Goal: Task Accomplishment & Management: Manage account settings

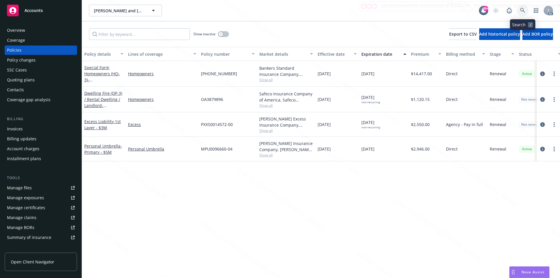
click at [522, 9] on icon at bounding box center [522, 10] width 5 height 5
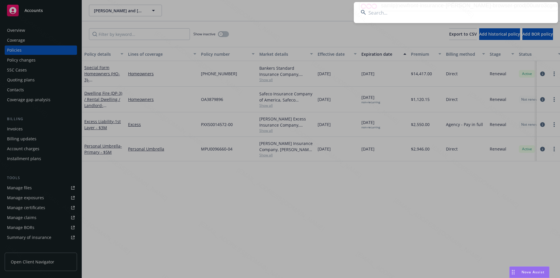
click at [398, 15] on input at bounding box center [456, 12] width 204 height 21
type input "[PERSON_NAME]"
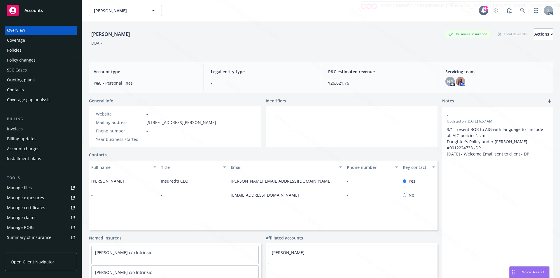
click at [148, 122] on span "15303 Ventura Blvd Suite 605, Sherman Oaks, CA, 91403" at bounding box center [181, 122] width 70 height 6
drag, startPoint x: 147, startPoint y: 122, endPoint x: 201, endPoint y: 122, distance: 54.0
click at [201, 122] on span "15303 Ventura Blvd Suite 605, Sherman Oaks, CA, 91403" at bounding box center [181, 122] width 70 height 6
copy span "15303 Ventura Blvd Suite 605"
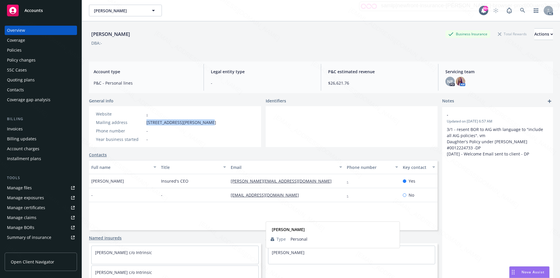
drag, startPoint x: 305, startPoint y: 258, endPoint x: 269, endPoint y: 260, distance: 36.0
click at [269, 259] on div "Natasha Murray" at bounding box center [351, 252] width 167 height 13
copy link "Natasha Murray"
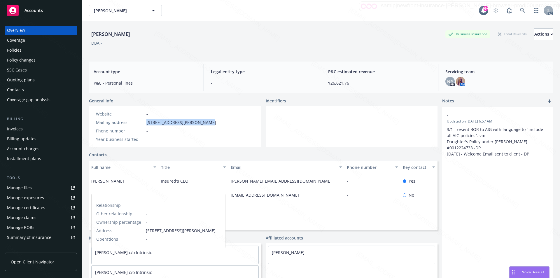
drag, startPoint x: 156, startPoint y: 258, endPoint x: 95, endPoint y: 257, distance: 61.3
click at [95, 257] on div "Jean-Pierre Murray c/o Intrinsic" at bounding box center [175, 252] width 167 height 13
copy link "Jean-Pierre Murray c/o Intrinsic"
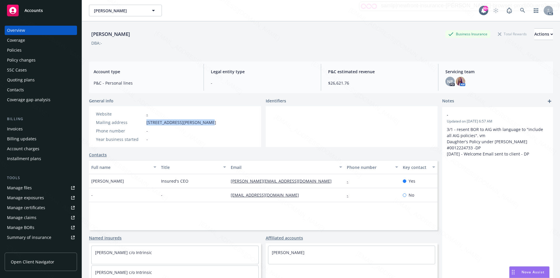
click at [471, 221] on div "- Updated on 09/27/2022, 6:57 AM 3/1 - resent BOR to AIG with language to "incl…" at bounding box center [497, 202] width 111 height 190
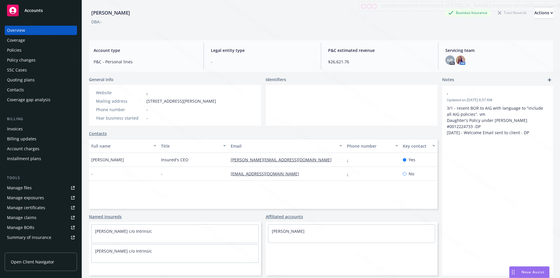
click at [455, 202] on div "- Updated on 09/27/2022, 6:57 AM 3/1 - resent BOR to AIG with language to "incl…" at bounding box center [497, 181] width 111 height 190
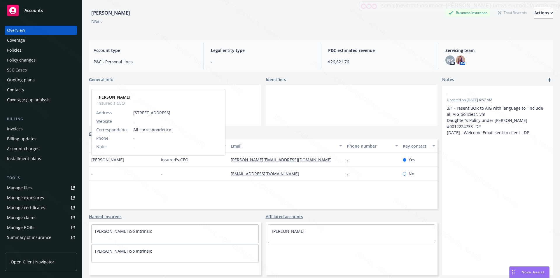
drag, startPoint x: 122, startPoint y: 165, endPoint x: 92, endPoint y: 165, distance: 30.6
click at [92, 165] on div "Cristina Peraza Cristina Peraza Insured's CEO Address 9595 Wilshire Blvd #502 B…" at bounding box center [124, 160] width 70 height 14
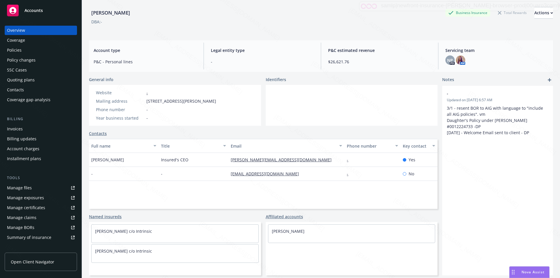
copy span "Cristina Peraza"
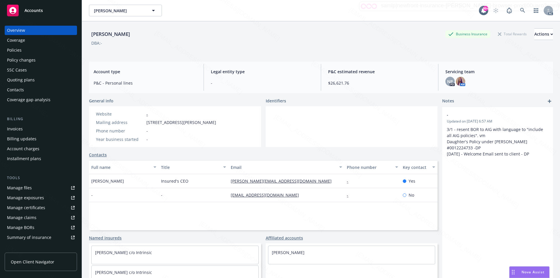
click at [19, 50] on div "Policies" at bounding box center [14, 50] width 15 height 9
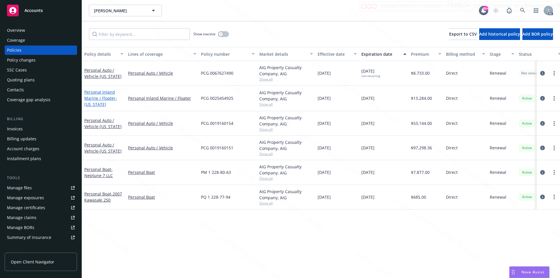
click at [97, 97] on link "Personal Inland Marine / Floater - Florida" at bounding box center [100, 98] width 33 height 18
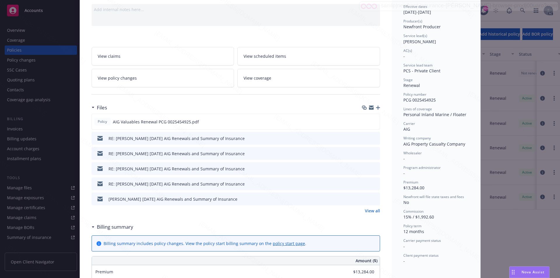
scroll to position [117, 0]
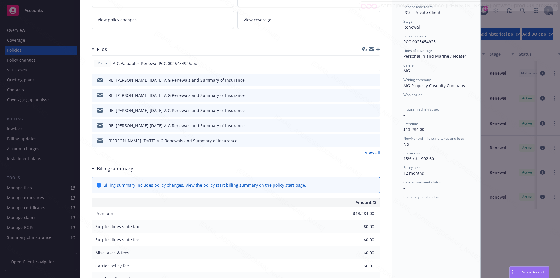
click at [369, 153] on link "View all" at bounding box center [372, 152] width 15 height 6
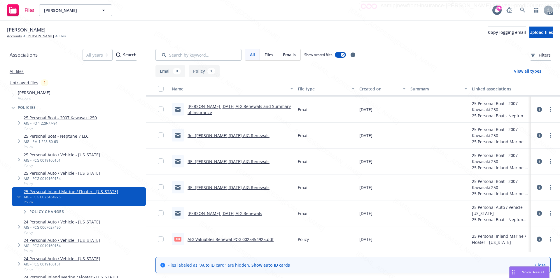
scroll to position [102, 0]
click at [550, 239] on icon "more" at bounding box center [550, 239] width 1 height 5
click at [518, 208] on link "Download" at bounding box center [525, 208] width 58 height 12
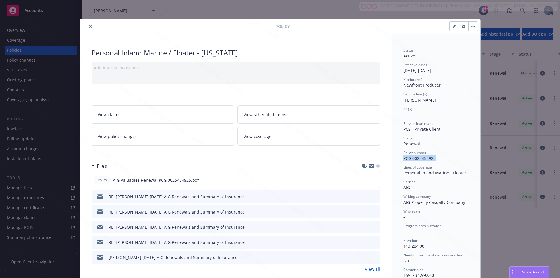
drag, startPoint x: 407, startPoint y: 158, endPoint x: 402, endPoint y: 158, distance: 5.5
click at [403, 158] on div "Policy number PCG 0025454925" at bounding box center [435, 155] width 65 height 11
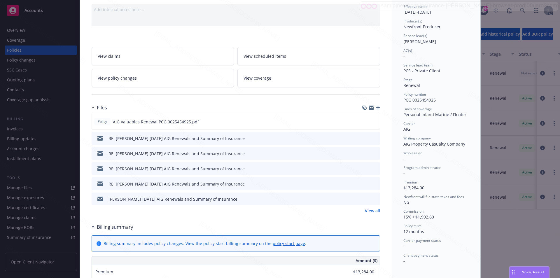
scroll to position [175, 0]
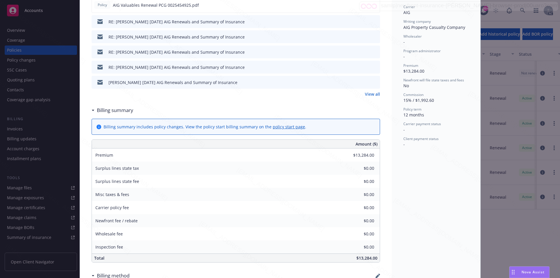
click at [114, 111] on h3 "Billing summary" at bounding box center [115, 110] width 36 height 8
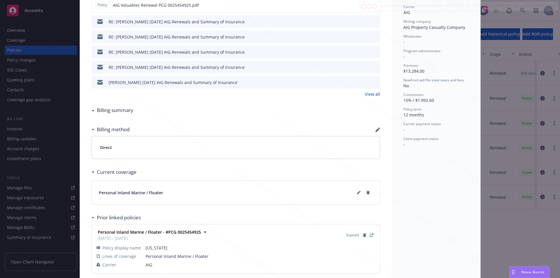
click at [114, 111] on h3 "Billing summary" at bounding box center [115, 110] width 36 height 8
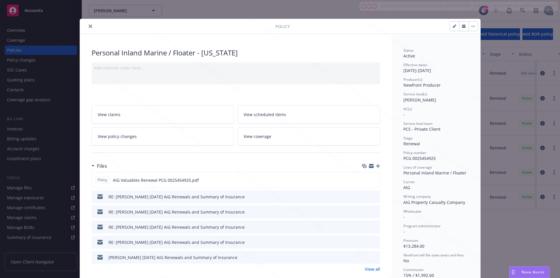
scroll to position [58, 0]
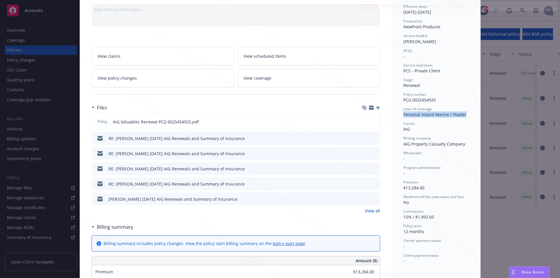
drag, startPoint x: 463, startPoint y: 116, endPoint x: 402, endPoint y: 115, distance: 61.6
click at [403, 115] on div "Personal Inland Marine / Floater" at bounding box center [435, 114] width 65 height 6
copy span "Personal Inland Marine / Floater"
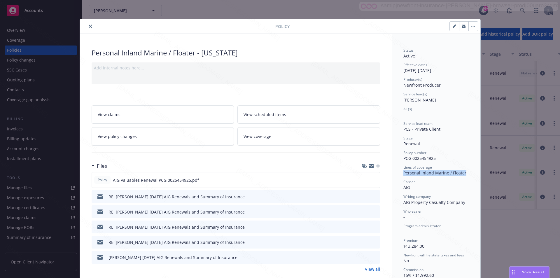
copy span "Personal Inland Marine / Floater"
click at [471, 27] on button "button" at bounding box center [473, 26] width 9 height 9
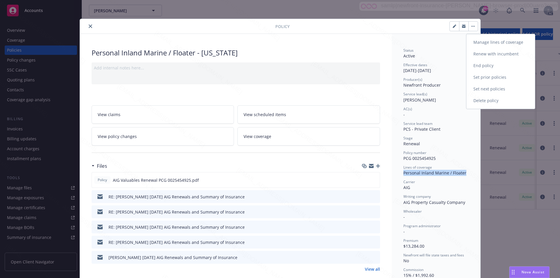
click at [483, 65] on link "End policy" at bounding box center [500, 66] width 69 height 12
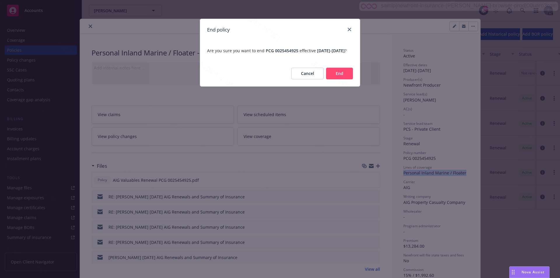
click at [341, 79] on button "End" at bounding box center [339, 74] width 27 height 12
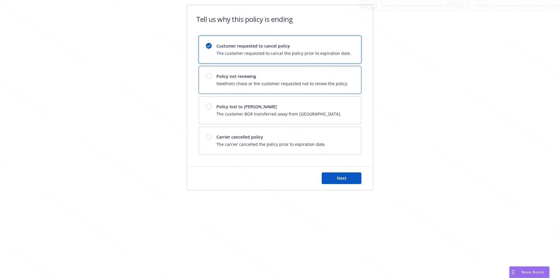
click at [341, 81] on span "Newfront chose or the customer requested not to renew the policy." at bounding box center [282, 84] width 132 height 6
click at [339, 180] on span "Next" at bounding box center [342, 178] width 10 height 6
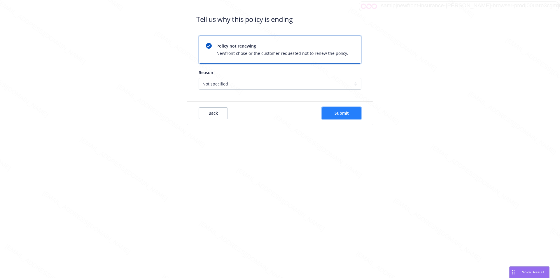
click at [343, 111] on span "Submit" at bounding box center [342, 113] width 14 height 6
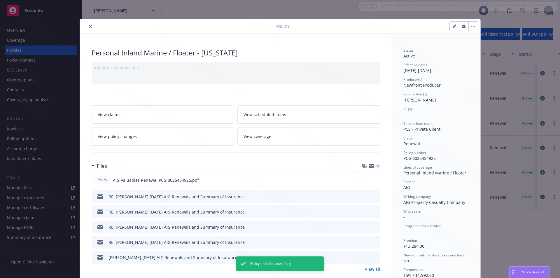
scroll to position [18, 0]
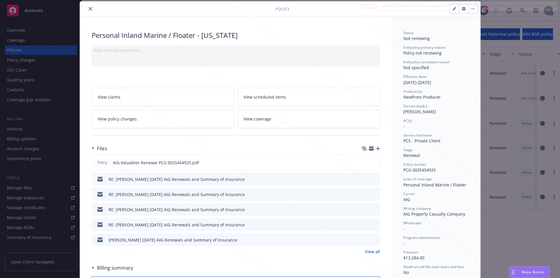
click at [89, 10] on icon "close" at bounding box center [91, 9] width 4 height 4
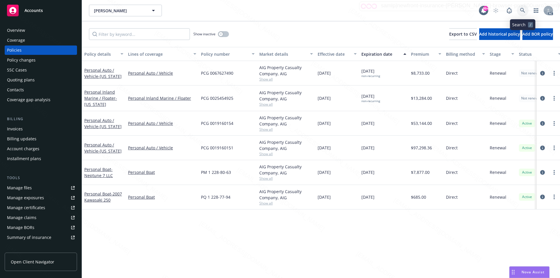
click at [522, 9] on icon at bounding box center [522, 10] width 5 height 5
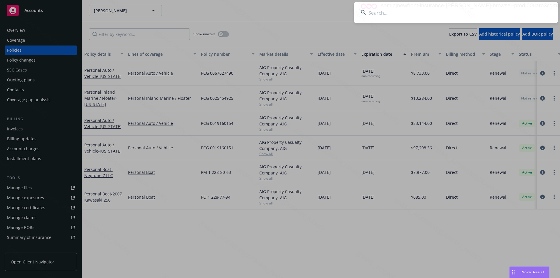
click at [522, 9] on input at bounding box center [456, 12] width 204 height 21
paste input "Nguyen, Thuy & Janet"
type input "Nguyen, Thuy & Janet"
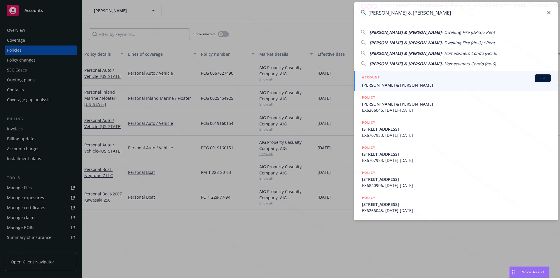
click at [470, 16] on input "Nguyen, Thuy & Janet" at bounding box center [456, 12] width 204 height 21
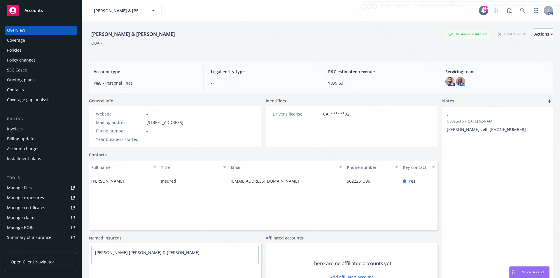
click at [30, 51] on div "Policies" at bounding box center [41, 50] width 68 height 9
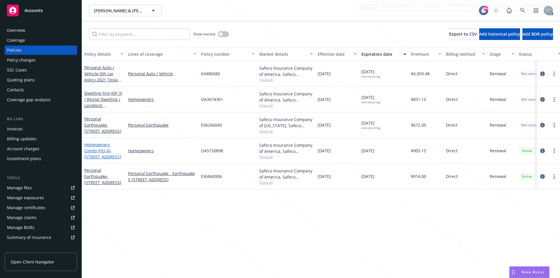
click at [94, 150] on link "Homeowners Condo (HO-6) - 2330 S Via Esplanade unti 22 Ontario CA 91762" at bounding box center [102, 151] width 37 height 18
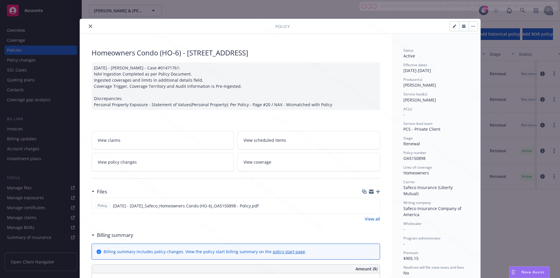
scroll to position [58, 0]
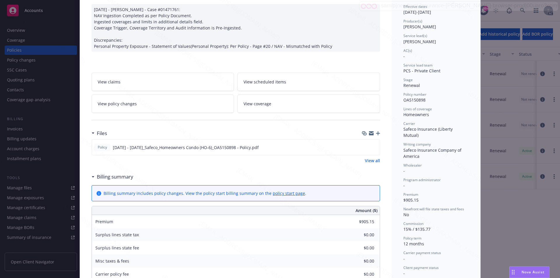
click at [117, 176] on h3 "Billing summary" at bounding box center [115, 177] width 36 height 8
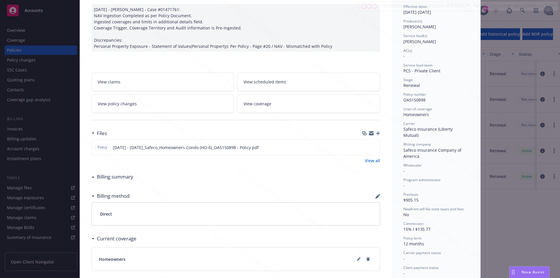
click at [117, 176] on h3 "Billing summary" at bounding box center [115, 177] width 36 height 8
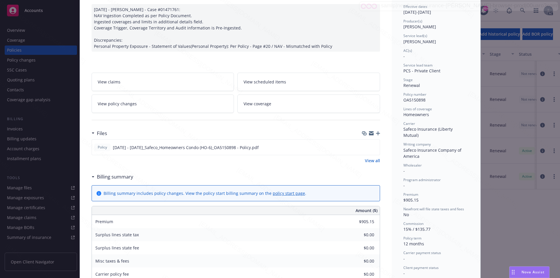
click at [250, 128] on div "Files" at bounding box center [236, 133] width 289 height 12
click at [362, 147] on icon "download file" at bounding box center [364, 147] width 5 height 5
drag, startPoint x: 423, startPoint y: 99, endPoint x: 400, endPoint y: 99, distance: 23.0
click at [400, 99] on div "Status Active Effective dates 04/14/2025 - 04/14/2026 Producer(s) Kelsey Malone…" at bounding box center [436, 237] width 89 height 525
copy span "OA5150898"
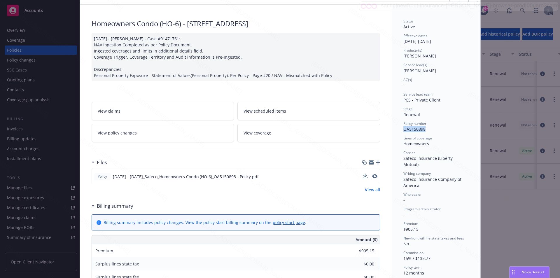
scroll to position [0, 0]
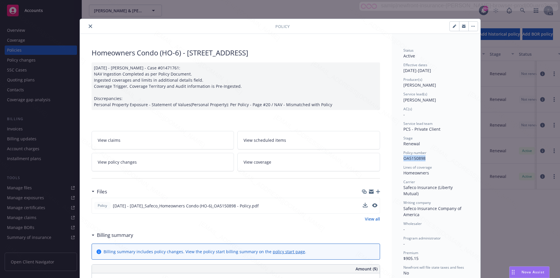
click at [469, 29] on button "button" at bounding box center [473, 26] width 9 height 9
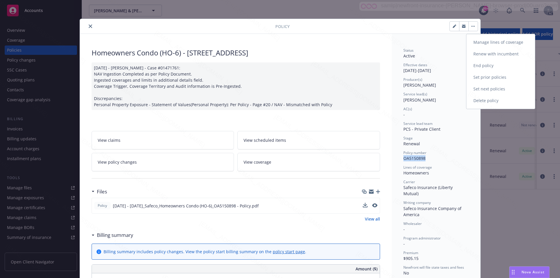
click at [476, 64] on link "End policy" at bounding box center [500, 66] width 69 height 12
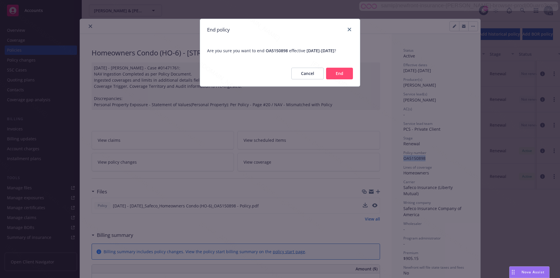
click at [338, 79] on button "End" at bounding box center [339, 74] width 27 height 12
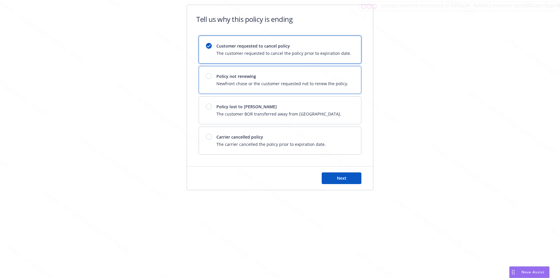
click at [338, 80] on div "Policy not renewing Newfront chose or the customer requested not to renew the p…" at bounding box center [282, 79] width 132 height 13
click at [347, 175] on button "Next" at bounding box center [342, 178] width 40 height 12
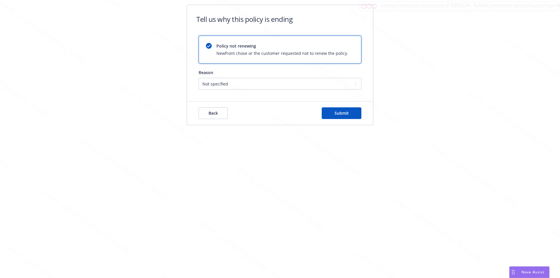
click at [347, 175] on div "Tell us why this policy is ending Policy not renewing Newfront chose or the cus…" at bounding box center [280, 139] width 560 height 278
click at [345, 113] on span "Submit" at bounding box center [342, 113] width 14 height 6
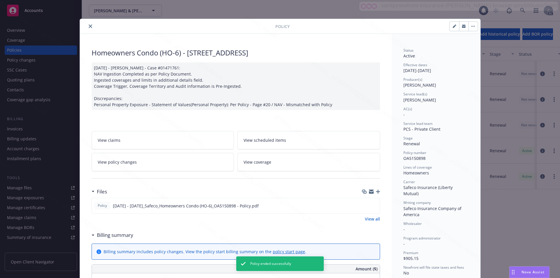
scroll to position [18, 0]
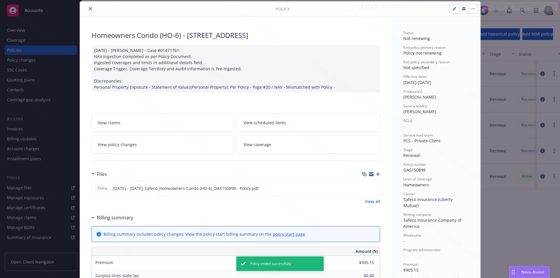
click at [89, 9] on icon "close" at bounding box center [91, 9] width 4 height 4
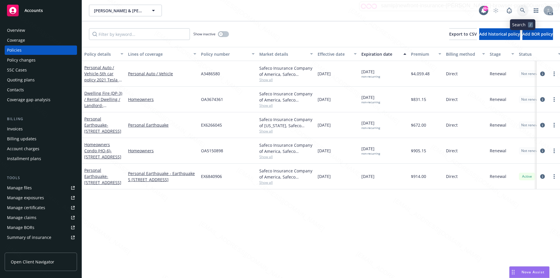
click at [521, 10] on icon at bounding box center [522, 10] width 5 height 5
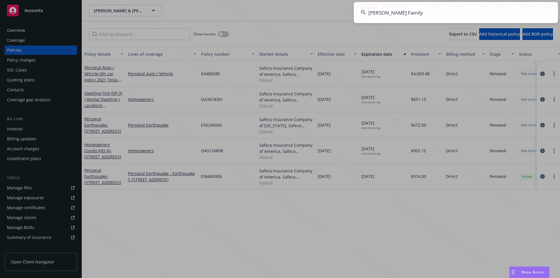
type input "Turner Family"
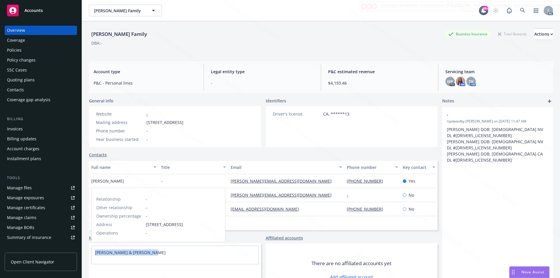
drag, startPoint x: 151, startPoint y: 252, endPoint x: 95, endPoint y: 255, distance: 56.4
click at [95, 255] on div "Bryan Turner & Kara Turner" at bounding box center [175, 252] width 167 height 13
copy link "Bryan Turner & Kara Turner"
click at [21, 50] on div "Policies" at bounding box center [14, 50] width 15 height 9
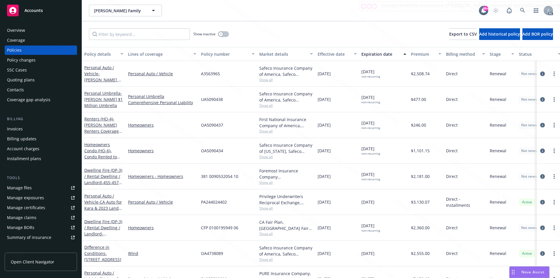
click at [163, 257] on div "Wind" at bounding box center [162, 254] width 73 height 26
click at [97, 251] on link "Difference in Conditions - 4860 W LAKE BLVD HOMEWOOD, CA 96141" at bounding box center [102, 253] width 37 height 18
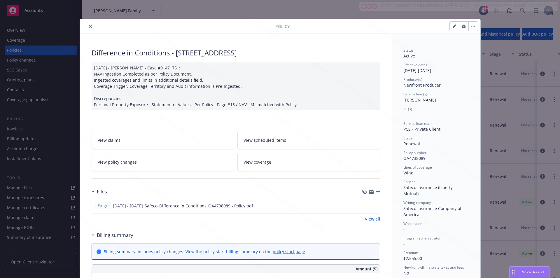
click at [372, 218] on link "View all" at bounding box center [372, 219] width 15 height 6
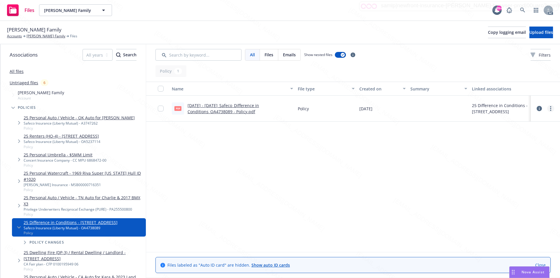
click at [550, 109] on icon "more" at bounding box center [550, 108] width 1 height 5
click at [525, 133] on link "Download" at bounding box center [525, 132] width 58 height 12
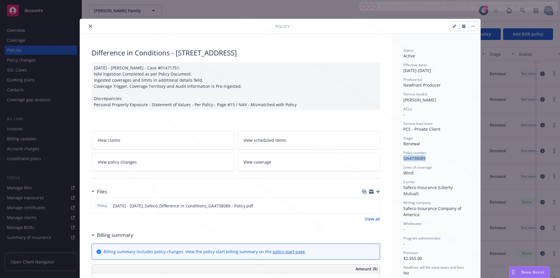
drag, startPoint x: 423, startPoint y: 160, endPoint x: 401, endPoint y: 159, distance: 22.2
click at [403, 159] on div "Policy number OA4738089" at bounding box center [435, 155] width 65 height 11
copy span "OA4738089"
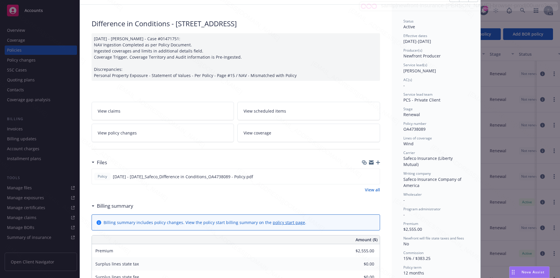
click at [112, 206] on h3 "Billing summary" at bounding box center [115, 206] width 36 height 8
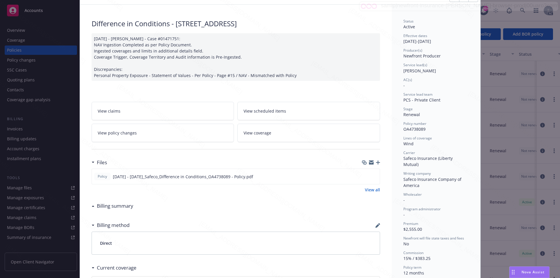
click at [112, 206] on h3 "Billing summary" at bounding box center [115, 206] width 36 height 8
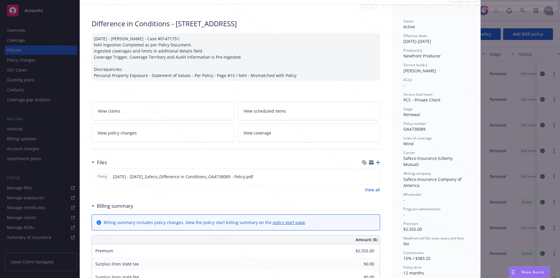
scroll to position [0, 0]
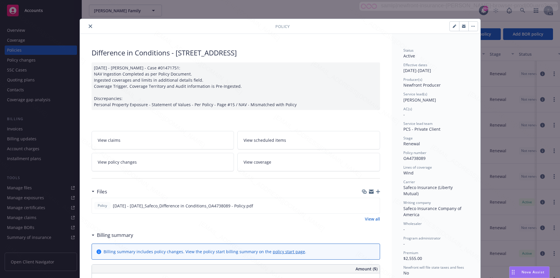
click at [471, 26] on icon "button" at bounding box center [473, 26] width 4 height 1
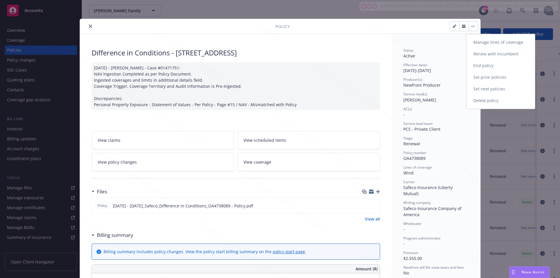
click at [485, 66] on link "End policy" at bounding box center [500, 66] width 69 height 12
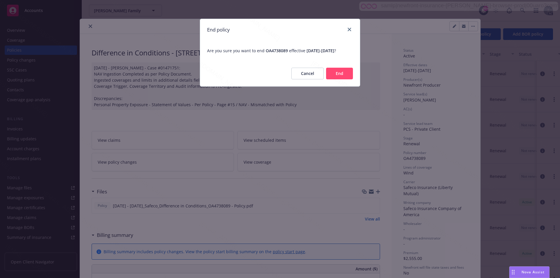
click at [340, 79] on button "End" at bounding box center [339, 74] width 27 height 12
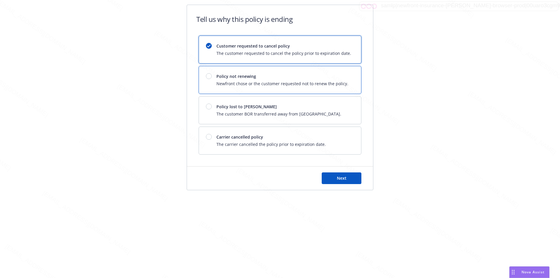
click at [338, 81] on span "Newfront chose or the customer requested not to renew the policy." at bounding box center [282, 84] width 132 height 6
click at [347, 180] on button "Next" at bounding box center [342, 178] width 40 height 12
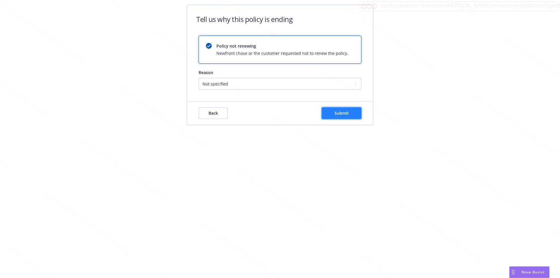
click at [353, 113] on button "Submit" at bounding box center [342, 113] width 40 height 12
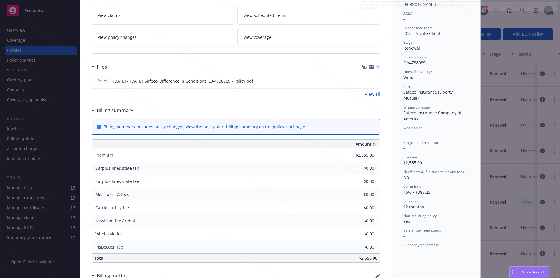
scroll to position [37, 0]
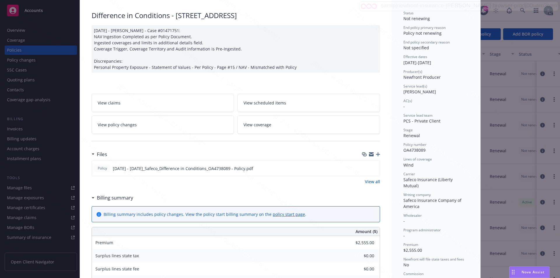
click at [416, 158] on span "Lines of coverage" at bounding box center [417, 159] width 29 height 5
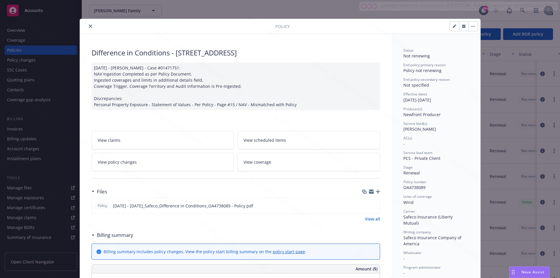
click at [87, 26] on button "close" at bounding box center [90, 26] width 7 height 7
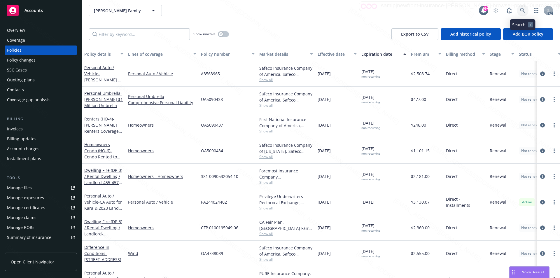
click at [522, 9] on icon at bounding box center [522, 10] width 5 height 5
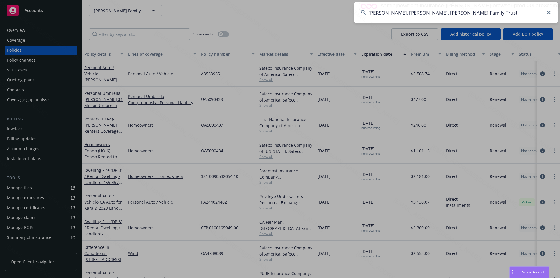
type input "[PERSON_NAME], [PERSON_NAME], [PERSON_NAME] Family Trust"
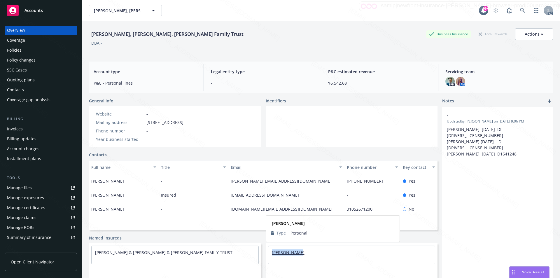
drag, startPoint x: 286, startPoint y: 254, endPoint x: 270, endPoint y: 254, distance: 15.5
click at [270, 254] on div "Tiffany Hill" at bounding box center [351, 252] width 167 height 13
copy link "Tiffany Hill"
drag, startPoint x: 146, startPoint y: 123, endPoint x: 181, endPoint y: 122, distance: 35.0
click at [181, 122] on div "Mailing address 1223 Wilshire Blvd. #484, Santa Monica, CA, 90403" at bounding box center [140, 122] width 92 height 6
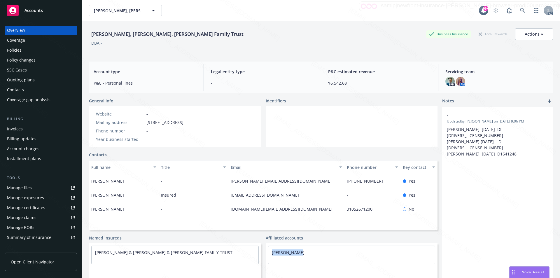
copy span "1223 Wilshire Blvd"
click at [26, 50] on div "Policies" at bounding box center [41, 50] width 68 height 9
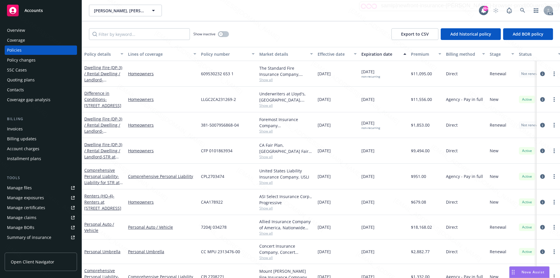
click at [269, 32] on div "Show inactive Export to CSV Add historical policy Add BOR policy" at bounding box center [321, 34] width 478 height 26
click at [101, 252] on link "Personal Umbrella" at bounding box center [102, 252] width 36 height 6
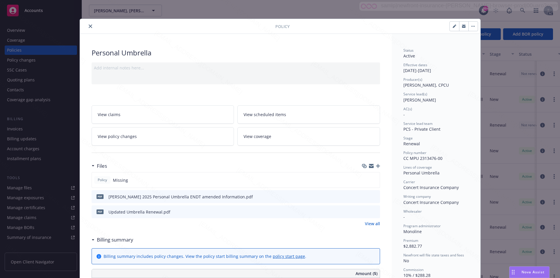
click at [367, 224] on link "View all" at bounding box center [372, 224] width 15 height 6
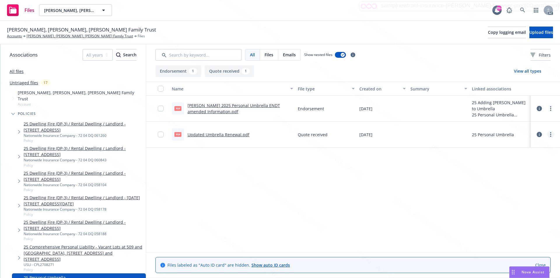
click at [551, 135] on icon "more" at bounding box center [550, 134] width 1 height 5
click at [515, 160] on link "Download" at bounding box center [525, 158] width 58 height 12
click at [550, 109] on icon "more" at bounding box center [550, 108] width 1 height 5
click at [515, 133] on link "Download" at bounding box center [525, 132] width 58 height 12
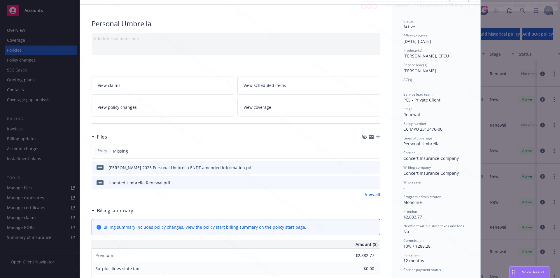
scroll to position [58, 0]
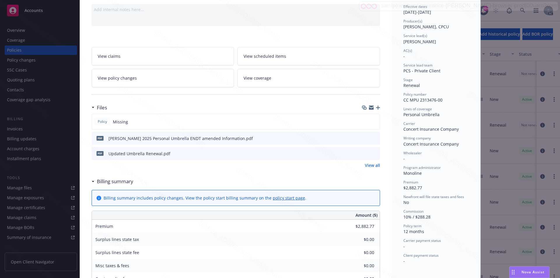
click at [384, 37] on div "Personal Umbrella Add internal notes here... View claims View scheduled items V…" at bounding box center [236, 240] width 312 height 530
click at [144, 77] on link "View policy changes" at bounding box center [163, 78] width 143 height 18
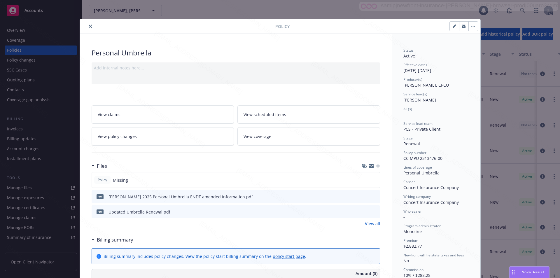
scroll to position [18, 0]
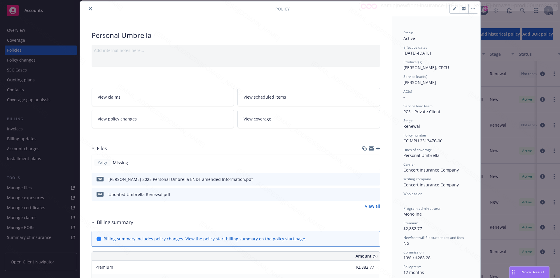
click at [144, 119] on link "View policy changes" at bounding box center [163, 119] width 143 height 18
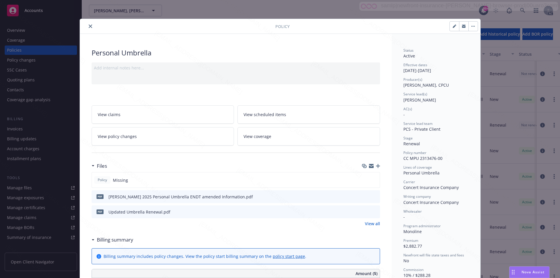
click at [471, 26] on icon "button" at bounding box center [471, 26] width 1 height 1
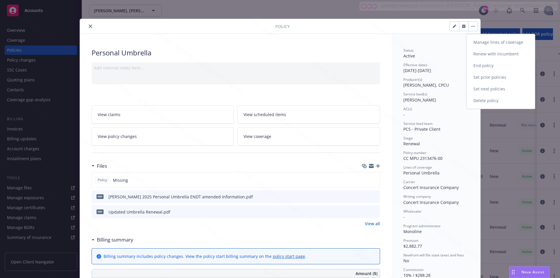
click at [485, 65] on link "End policy" at bounding box center [500, 66] width 69 height 12
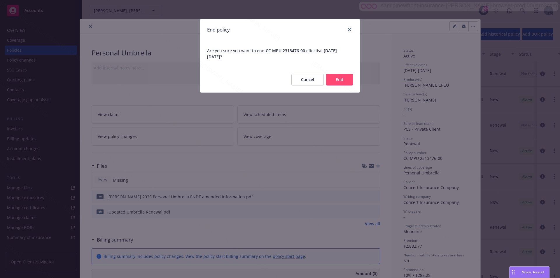
click at [332, 78] on button "End" at bounding box center [339, 80] width 27 height 12
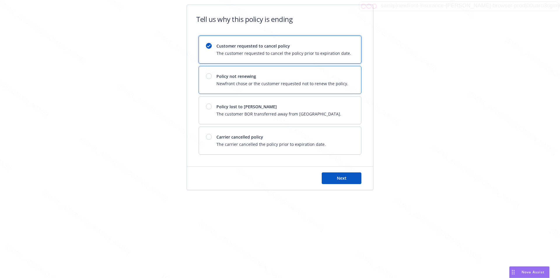
click at [332, 78] on span "Policy not renewing" at bounding box center [282, 76] width 132 height 6
click at [347, 176] on button "Next" at bounding box center [342, 178] width 40 height 12
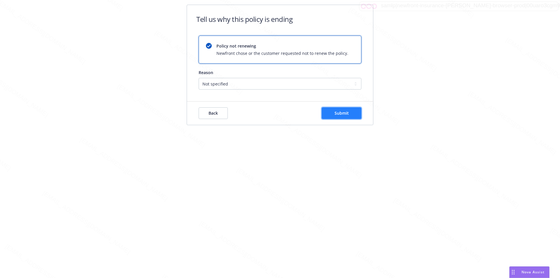
click at [339, 112] on span "Submit" at bounding box center [342, 113] width 14 height 6
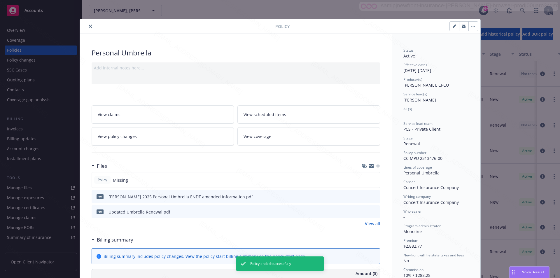
scroll to position [18, 0]
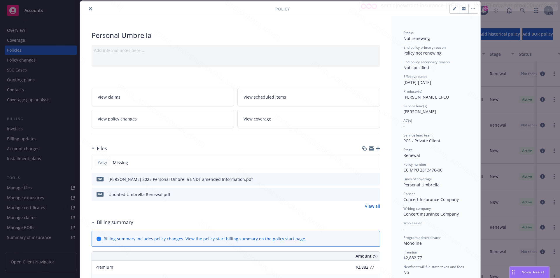
click at [89, 9] on icon "close" at bounding box center [91, 9] width 4 height 4
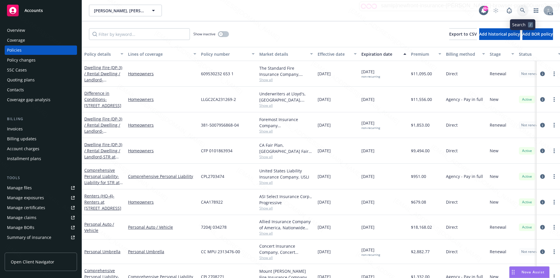
click at [520, 10] on icon at bounding box center [522, 10] width 5 height 5
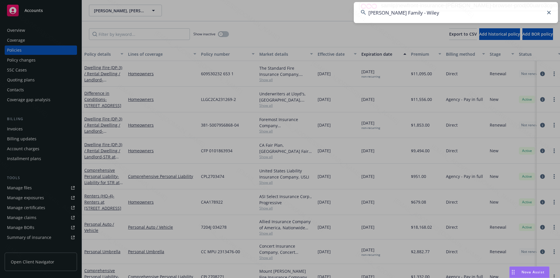
type input "[PERSON_NAME] Family - Wiley"
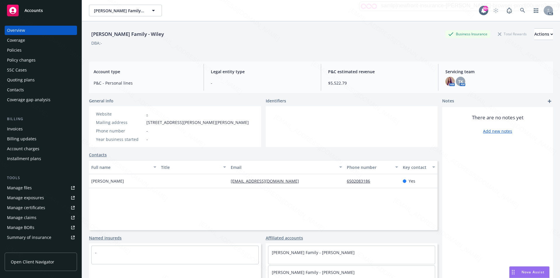
click at [39, 48] on div "Policies" at bounding box center [41, 50] width 68 height 9
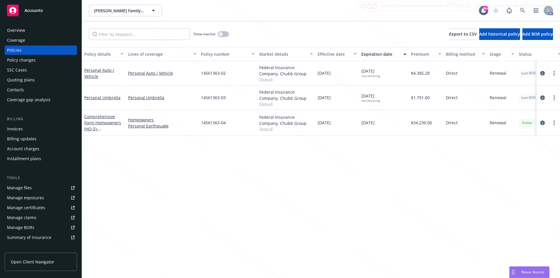
click at [33, 30] on div "Overview" at bounding box center [41, 30] width 68 height 9
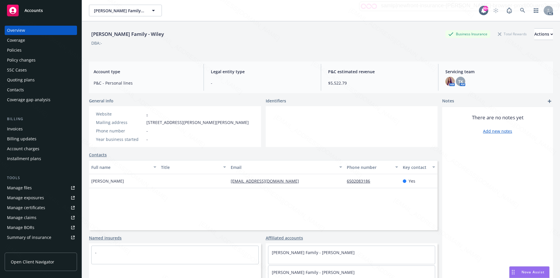
click at [22, 51] on div "Policies" at bounding box center [41, 50] width 68 height 9
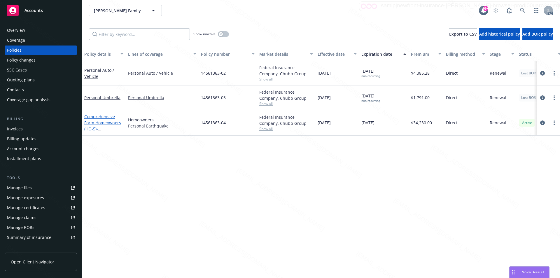
click at [94, 118] on link "Comprehensive Form Homeowners (HO-5) - [STREET_ADDRESS][PERSON_NAME][PERSON_NAM…" at bounding box center [102, 132] width 37 height 36
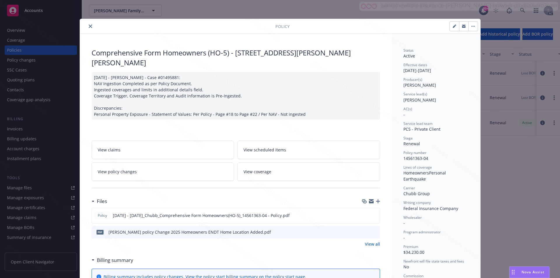
click at [366, 241] on link "View all" at bounding box center [372, 244] width 15 height 6
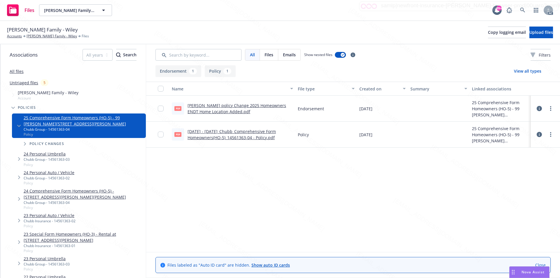
click at [241, 182] on div "Name File type Created on Summary Linked associations pdf Anderson policy Chang…" at bounding box center [353, 167] width 414 height 170
click at [550, 135] on link "more" at bounding box center [550, 134] width 7 height 7
click at [517, 158] on link "Download" at bounding box center [525, 158] width 58 height 12
click at [550, 108] on link "more" at bounding box center [550, 108] width 7 height 7
click at [513, 131] on link "Download" at bounding box center [525, 132] width 58 height 12
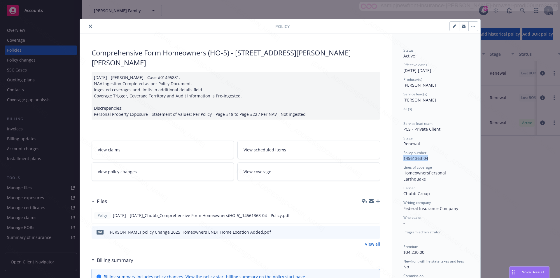
drag, startPoint x: 420, startPoint y: 159, endPoint x: 401, endPoint y: 158, distance: 19.0
click at [403, 158] on div "Policy number 14561363-04" at bounding box center [435, 155] width 65 height 11
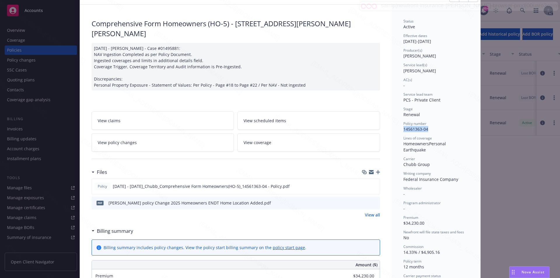
click at [153, 135] on link "View policy changes" at bounding box center [163, 142] width 143 height 18
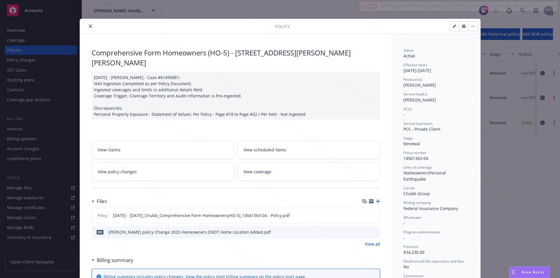
scroll to position [18, 0]
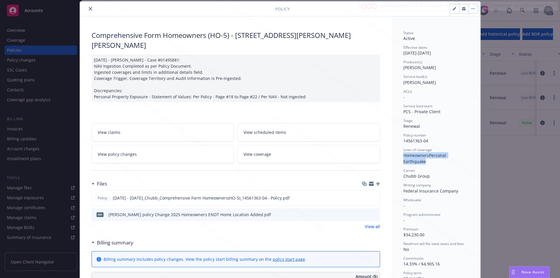
drag, startPoint x: 467, startPoint y: 155, endPoint x: 402, endPoint y: 156, distance: 65.1
copy div "Homeowners Personal Earthquake"
click at [137, 11] on div at bounding box center [178, 8] width 193 height 7
click at [138, 145] on link "View policy changes" at bounding box center [163, 154] width 143 height 18
